Goal: Information Seeking & Learning: Learn about a topic

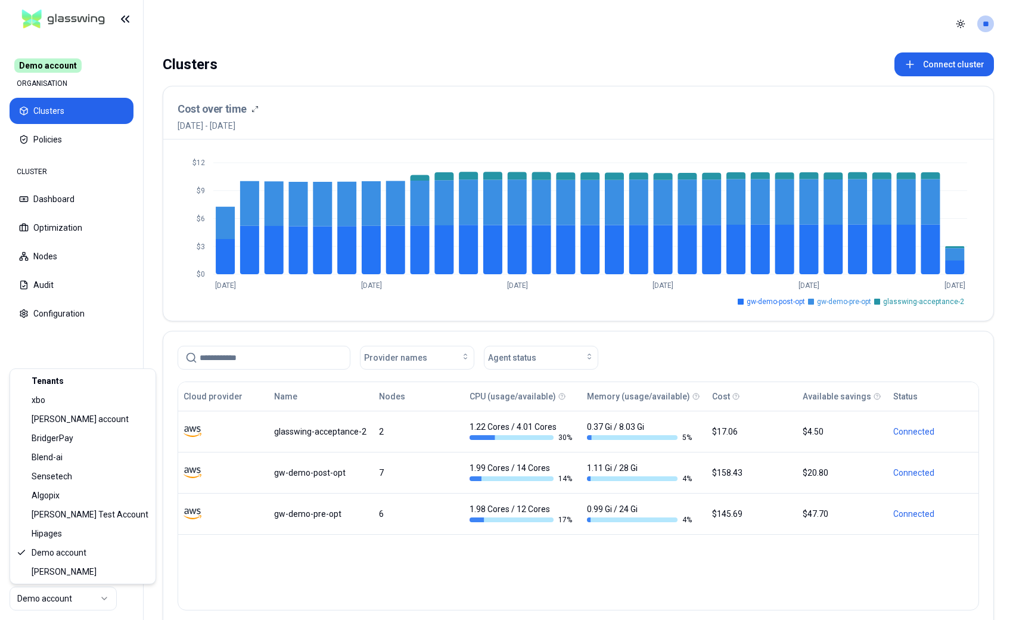
click at [69, 601] on html "Demo account ORGANISATION Clusters Policies CLUSTER Dashboard Optimization Node…" at bounding box center [506, 310] width 1013 height 620
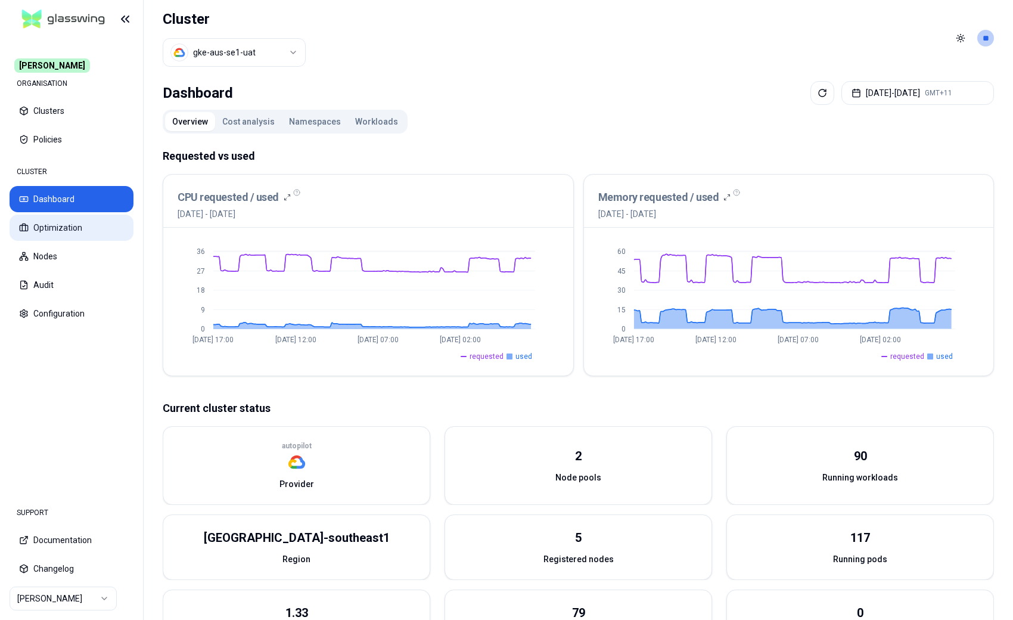
drag, startPoint x: 64, startPoint y: 235, endPoint x: 115, endPoint y: 226, distance: 51.4
click at [64, 235] on button "Optimization" at bounding box center [72, 228] width 124 height 26
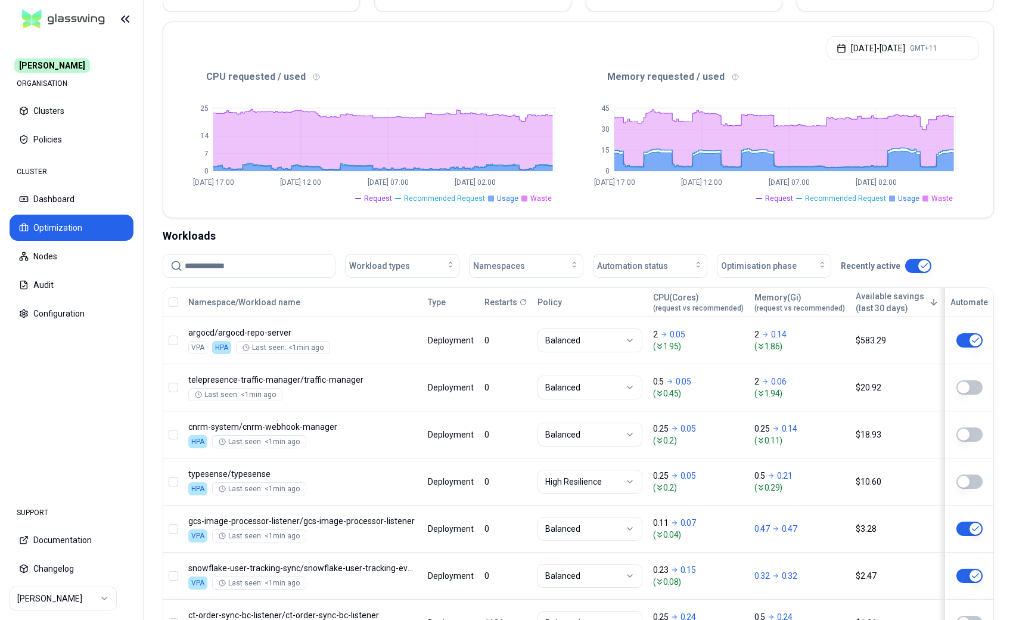
scroll to position [253, 0]
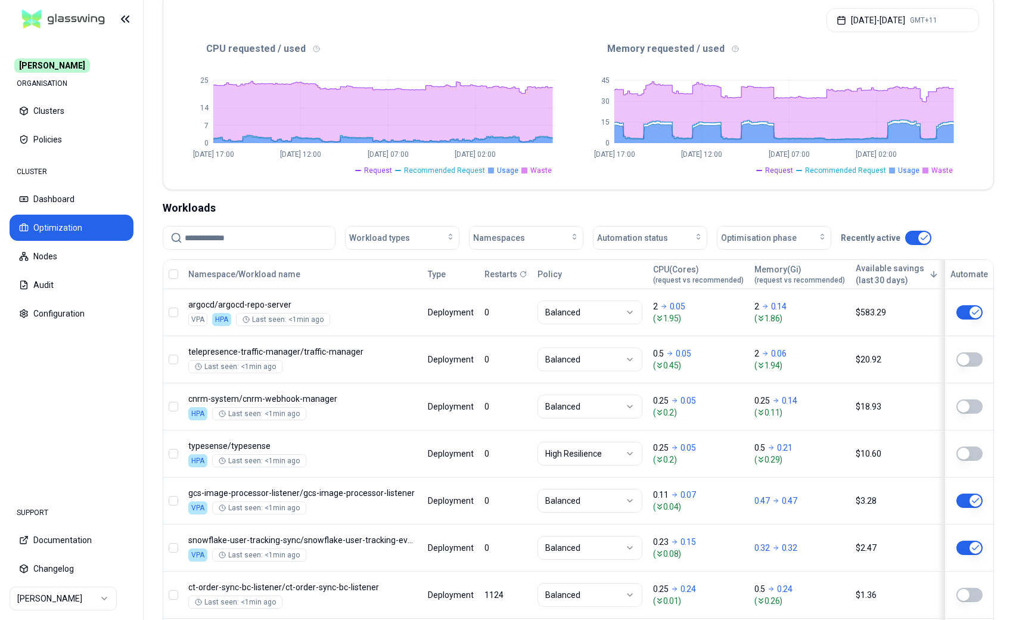
click at [569, 38] on div "[DATE] - [DATE] GMT+11" at bounding box center [578, 16] width 830 height 45
click at [111, 387] on nav "[PERSON_NAME] ORGANISATION Clusters Policies CLUSTER Dashboard Optimization Nod…" at bounding box center [71, 264] width 143 height 453
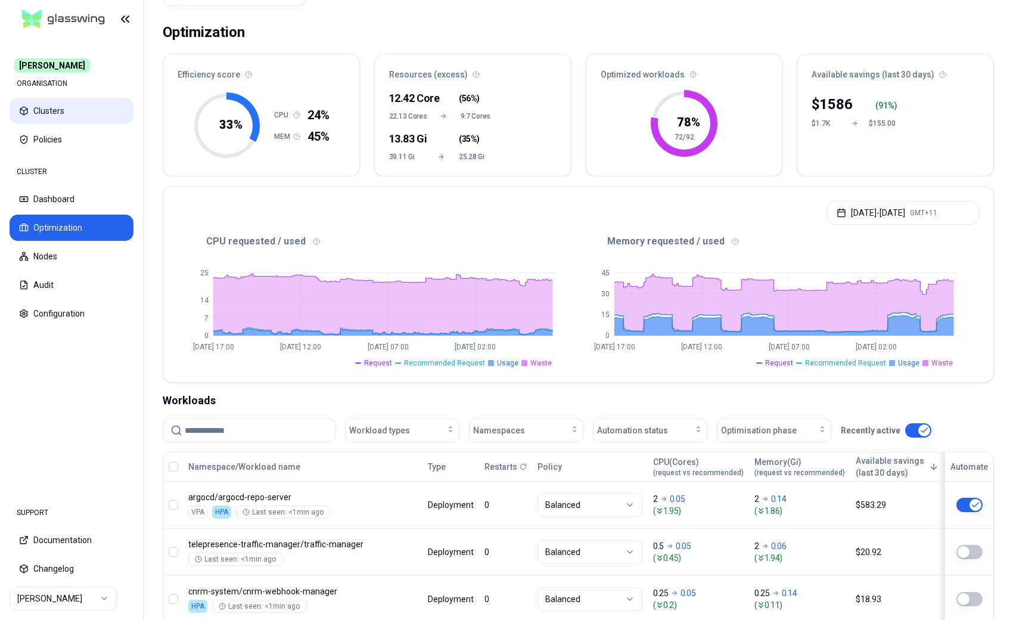
click at [76, 113] on button "Clusters" at bounding box center [72, 111] width 124 height 26
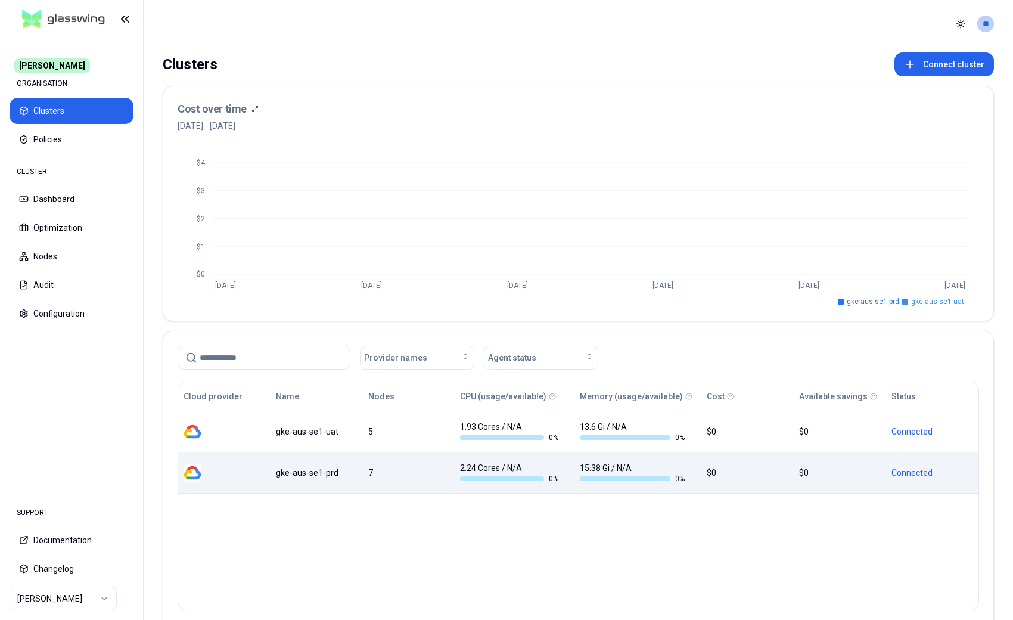
click at [332, 468] on div "gke-aus-se1-prd" at bounding box center [317, 473] width 82 height 12
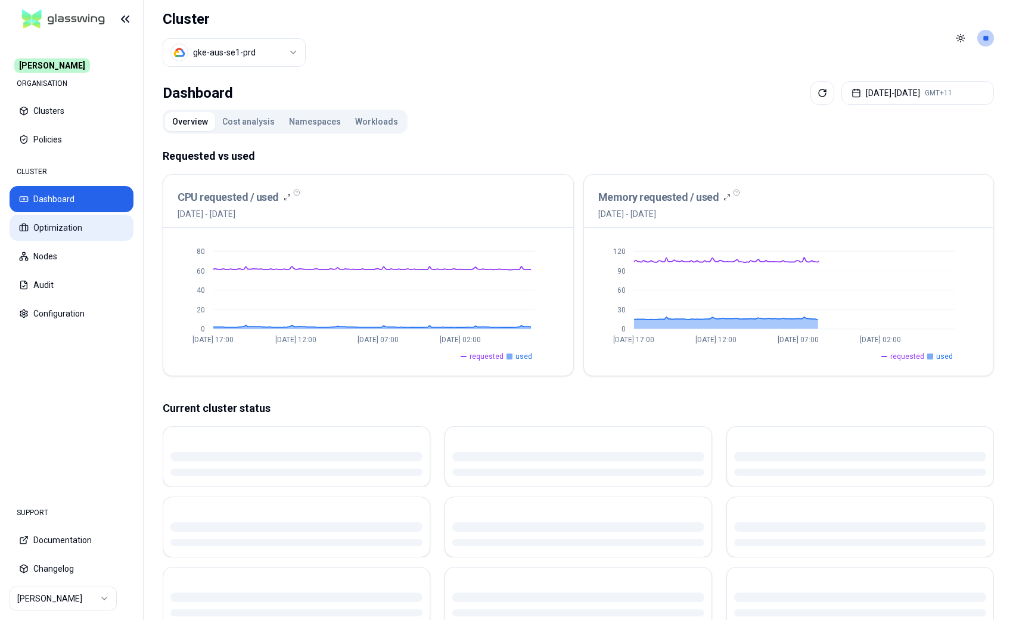
drag, startPoint x: 79, startPoint y: 232, endPoint x: 105, endPoint y: 232, distance: 26.8
click at [79, 232] on button "Optimization" at bounding box center [72, 228] width 124 height 26
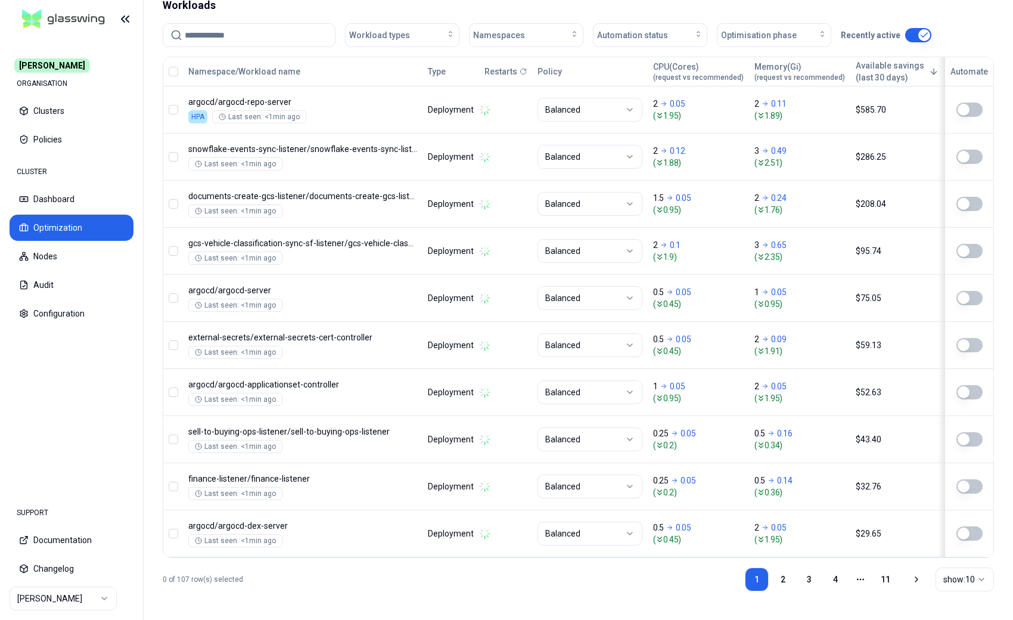
scroll to position [9, 0]
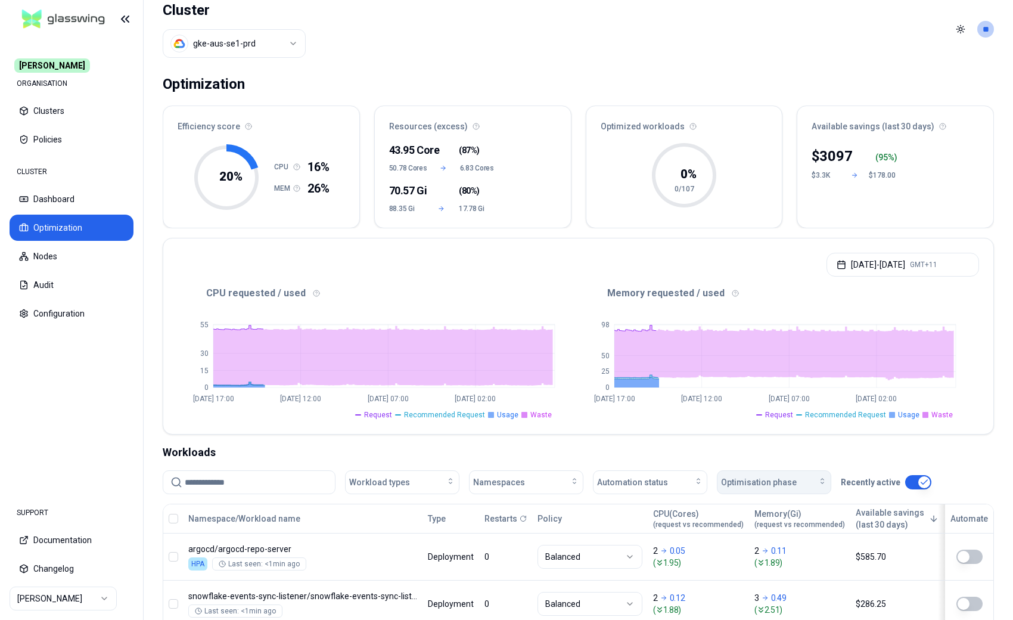
click at [786, 485] on span "Optimisation phase" at bounding box center [759, 482] width 76 height 12
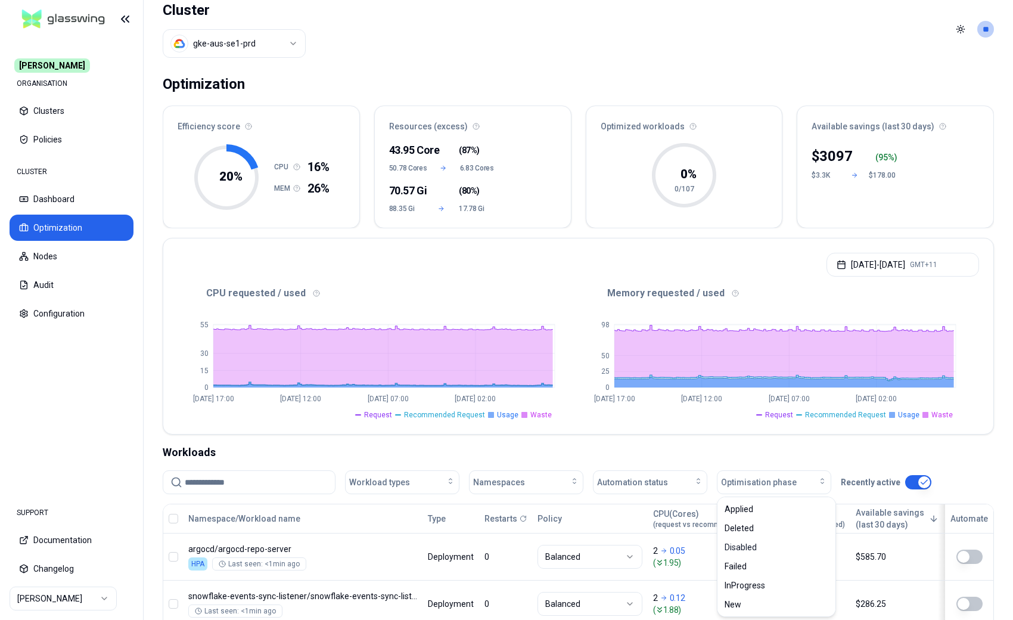
click at [923, 447] on div "Workloads" at bounding box center [578, 452] width 831 height 17
click at [688, 481] on div "Automation status" at bounding box center [650, 482] width 106 height 12
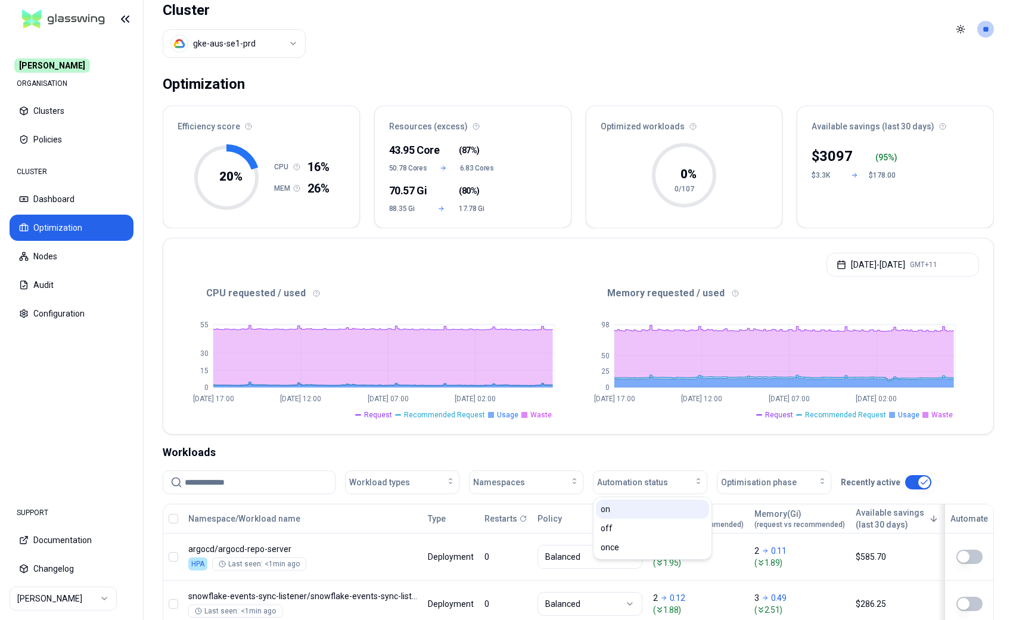
click at [649, 513] on div "on" at bounding box center [652, 508] width 113 height 19
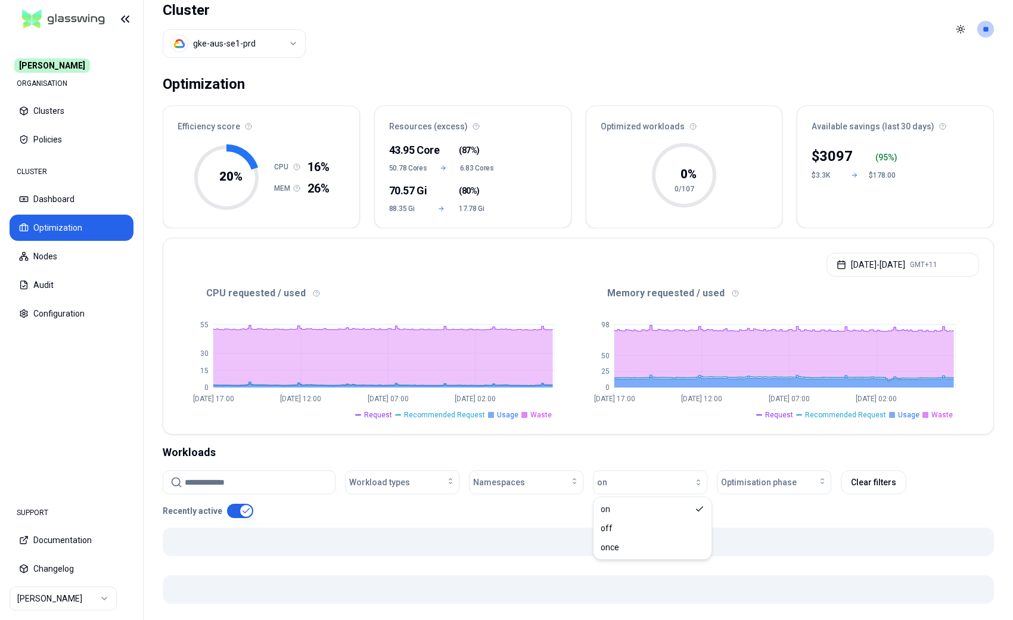
click at [653, 431] on div "CPU requested / used 0 15 30 55 [DATE] 17:00 [DATE] 12:00 [DATE] 07:00 [DATE] 0…" at bounding box center [578, 359] width 830 height 150
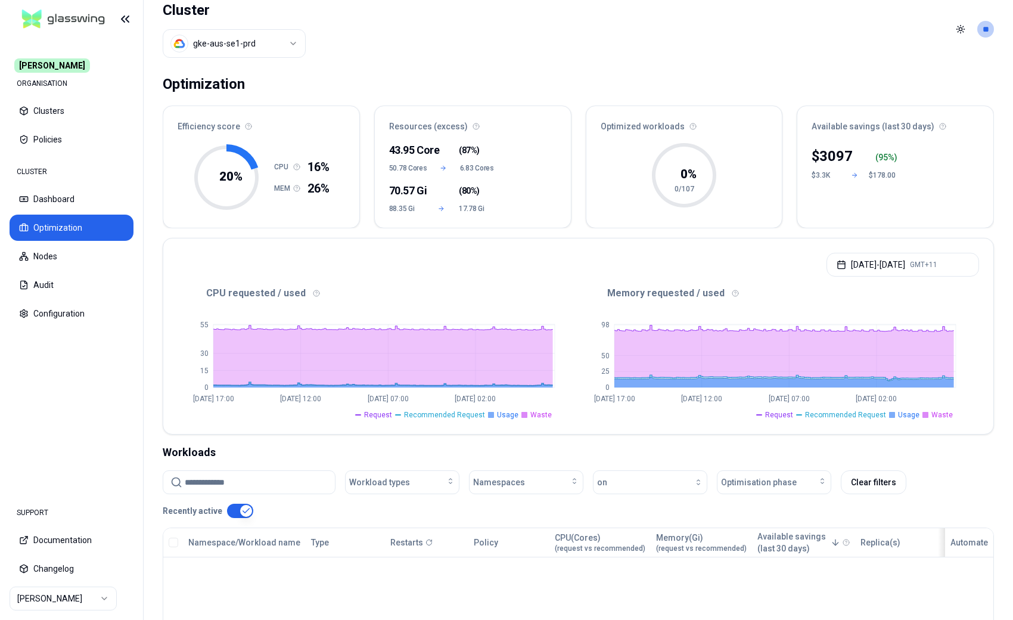
scroll to position [201, 0]
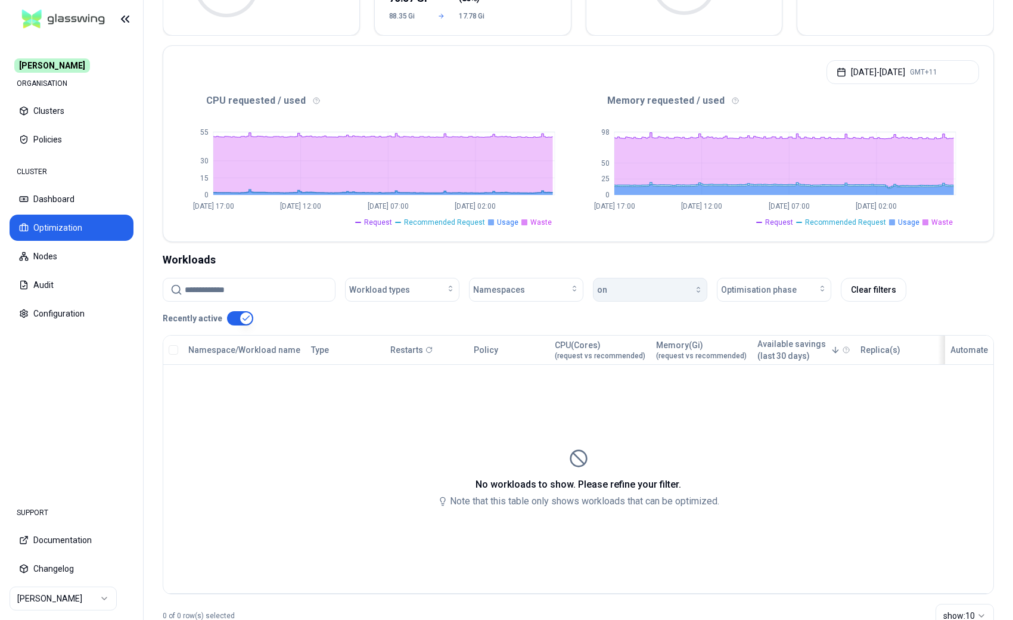
click at [659, 294] on div "button" at bounding box center [655, 290] width 96 height 10
click at [651, 324] on div "on" at bounding box center [652, 316] width 113 height 19
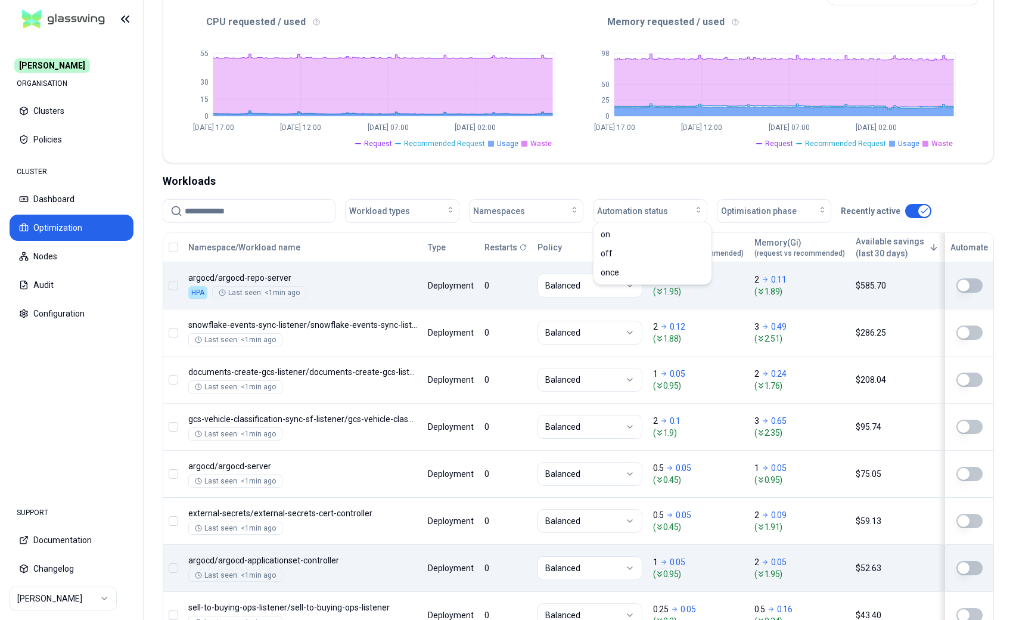
scroll to position [284, 0]
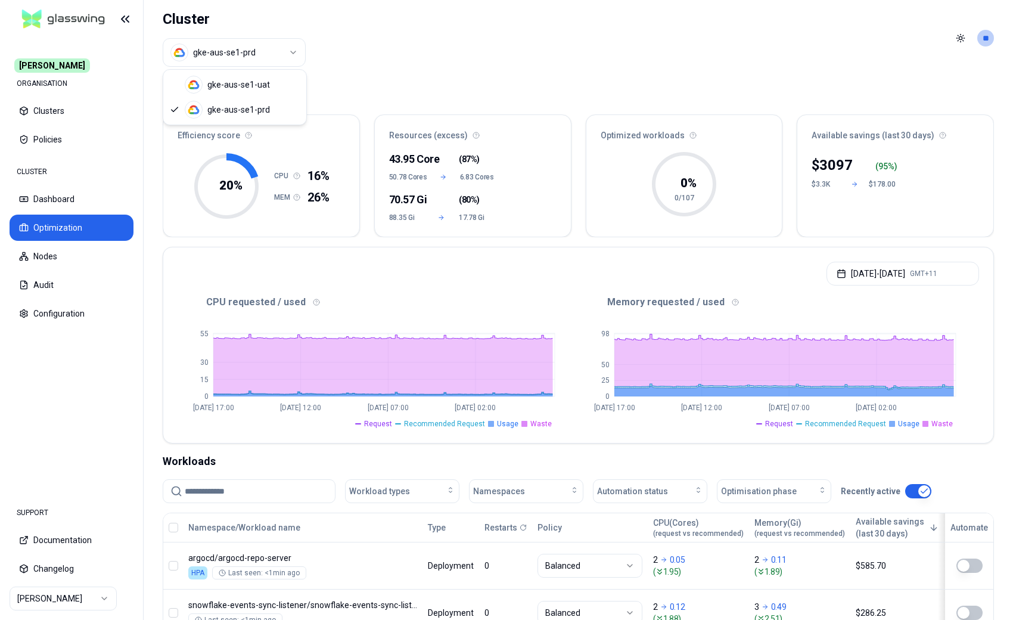
click at [259, 51] on html "[PERSON_NAME] ORGANISATION Clusters Policies CLUSTER Dashboard Optimization Nod…" at bounding box center [506, 310] width 1013 height 620
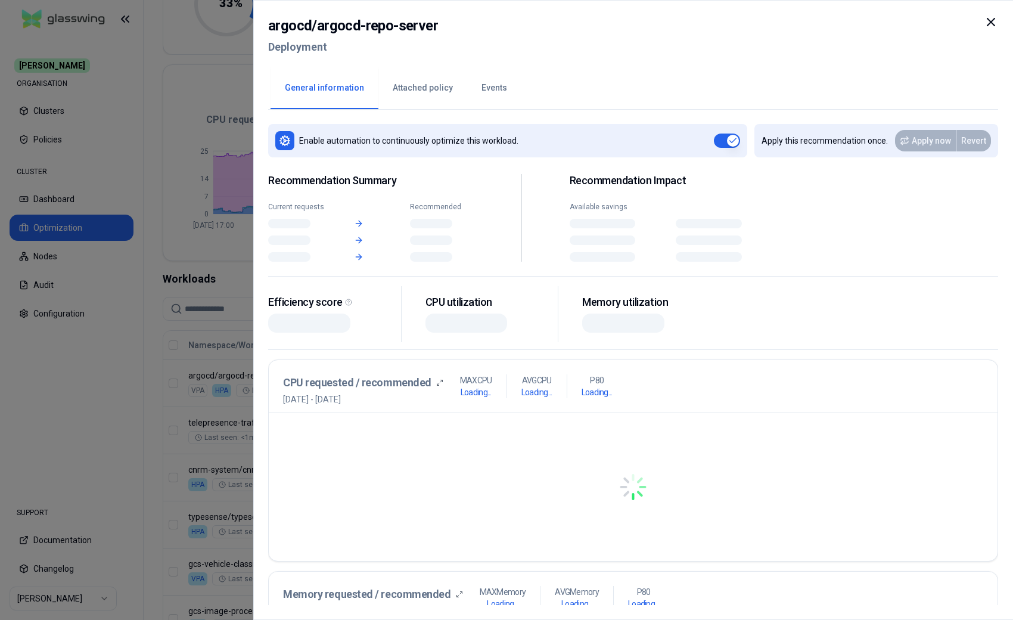
scroll to position [182, 0]
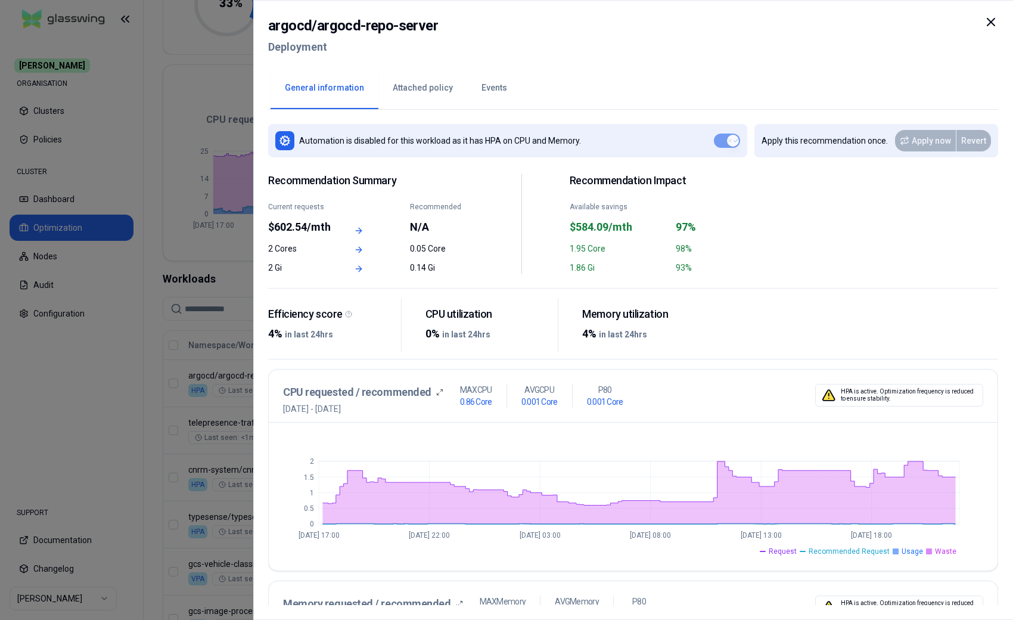
click at [494, 95] on button "Events" at bounding box center [494, 88] width 54 height 42
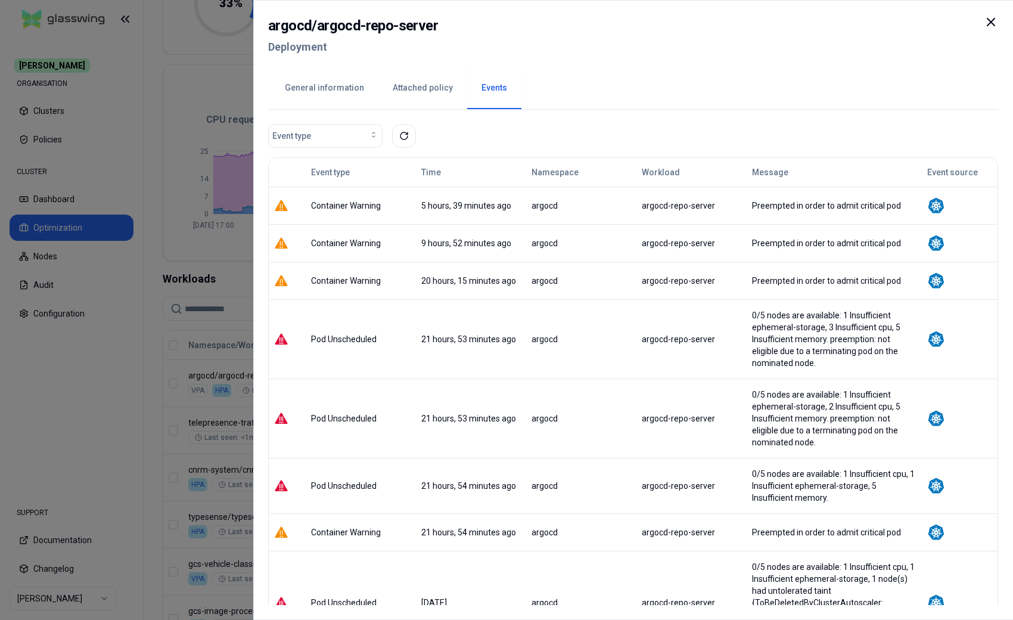
click at [318, 85] on button "General information" at bounding box center [325, 88] width 108 height 42
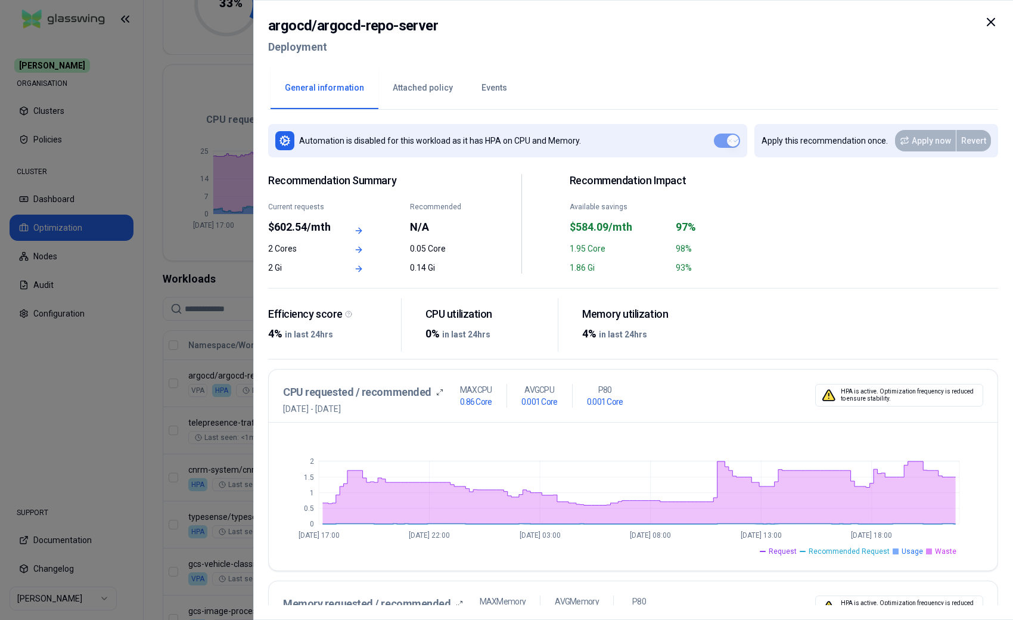
click at [991, 21] on icon at bounding box center [991, 21] width 7 height 7
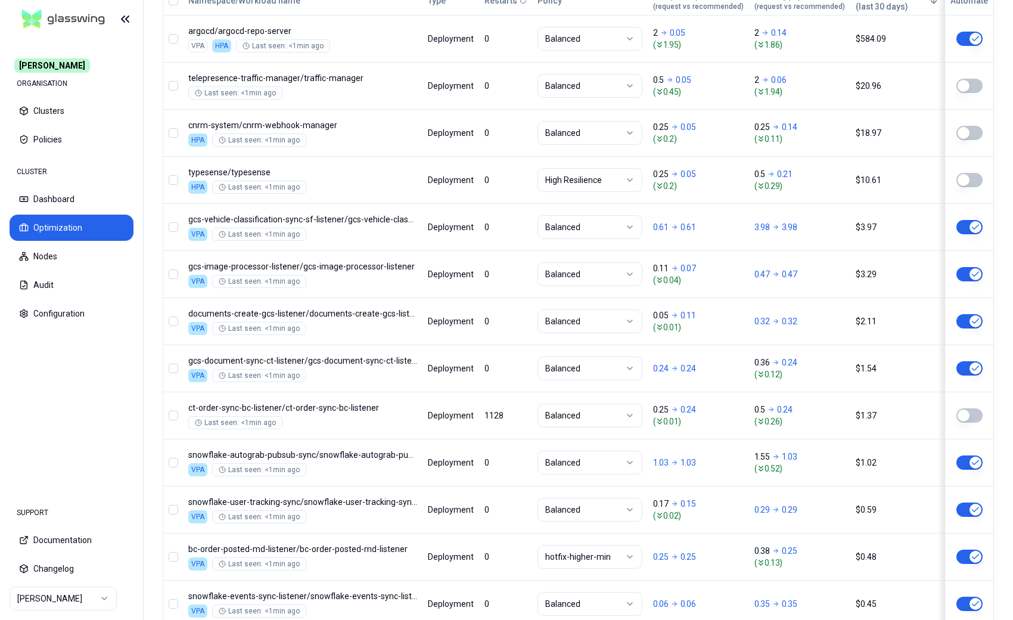
scroll to position [61, 0]
